Goal: Navigation & Orientation: Understand site structure

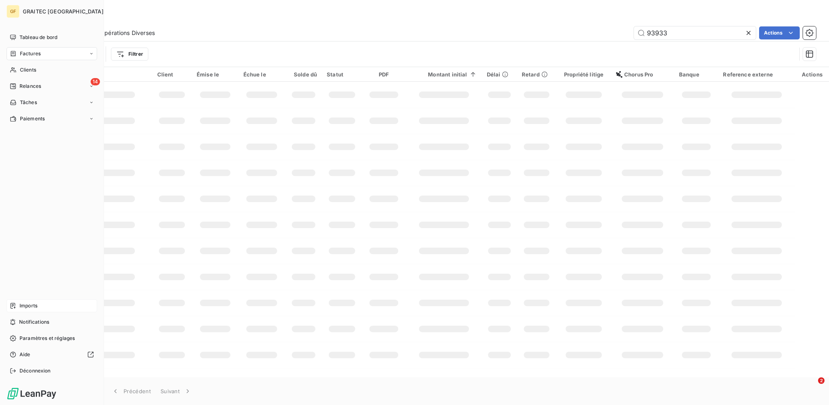
click at [15, 309] on div "Imports" at bounding box center [51, 305] width 91 height 13
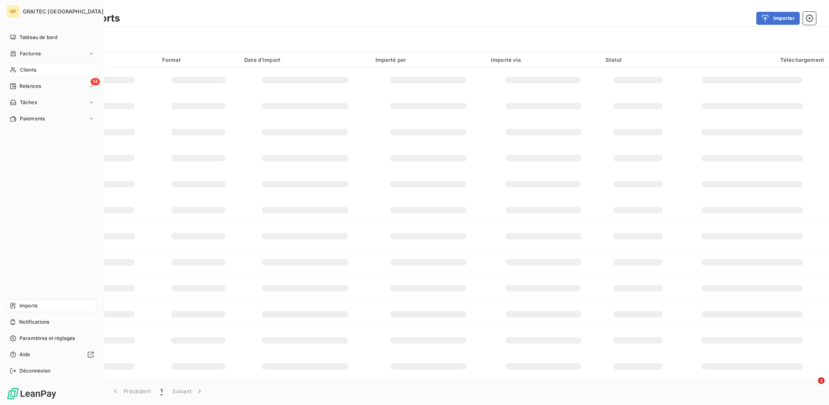
click at [18, 67] on div "Clients" at bounding box center [51, 69] width 91 height 13
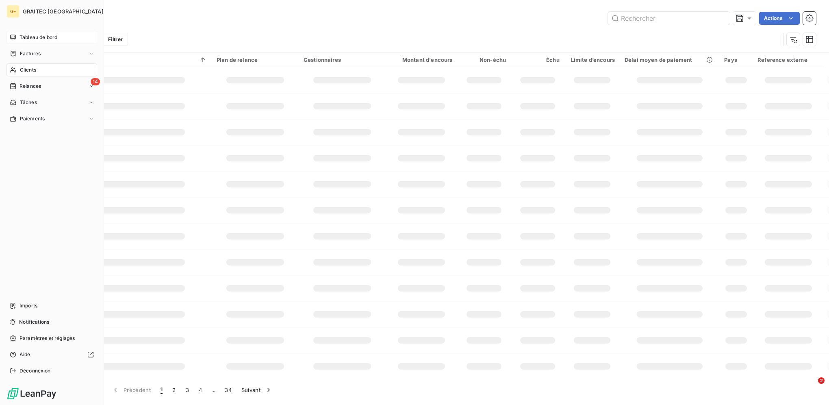
click at [29, 40] on span "Tableau de bord" at bounding box center [38, 37] width 38 height 7
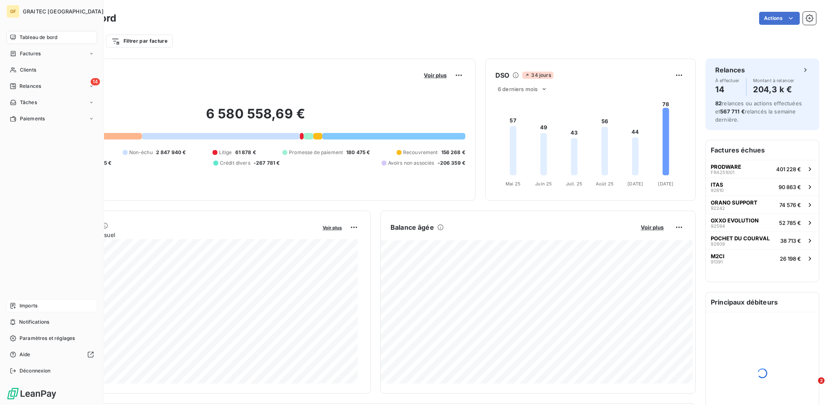
click at [22, 301] on div "Imports" at bounding box center [51, 305] width 91 height 13
click at [22, 308] on span "Imports" at bounding box center [28, 305] width 18 height 7
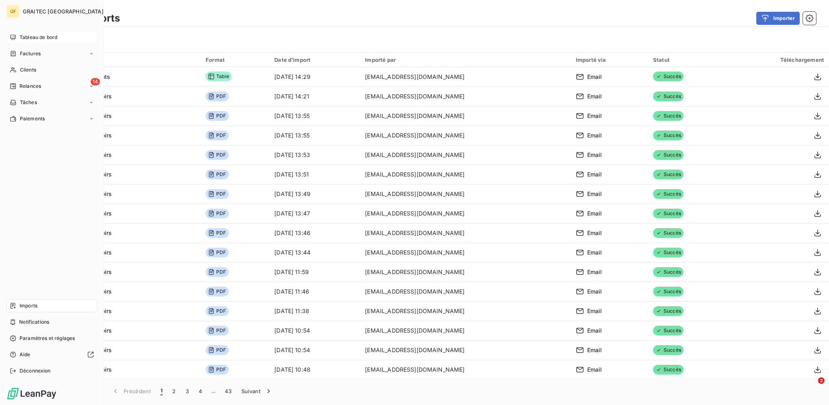
click at [20, 39] on span "Tableau de bord" at bounding box center [38, 37] width 38 height 7
